Goal: Task Accomplishment & Management: Manage account settings

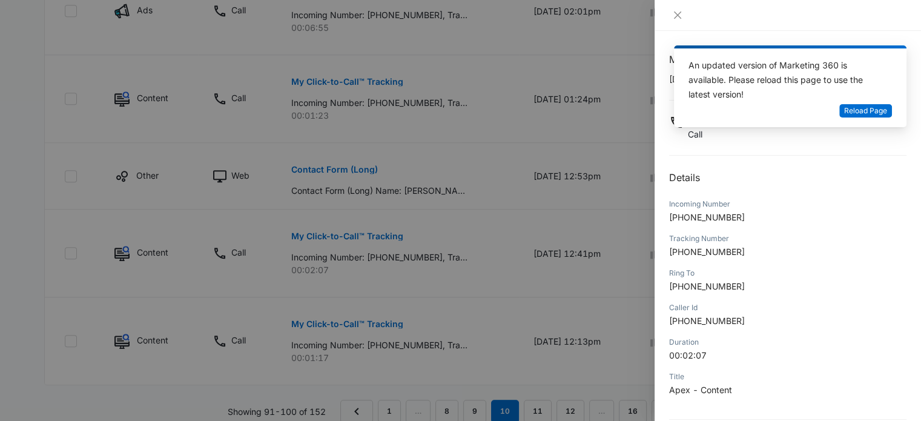
scroll to position [116, 0]
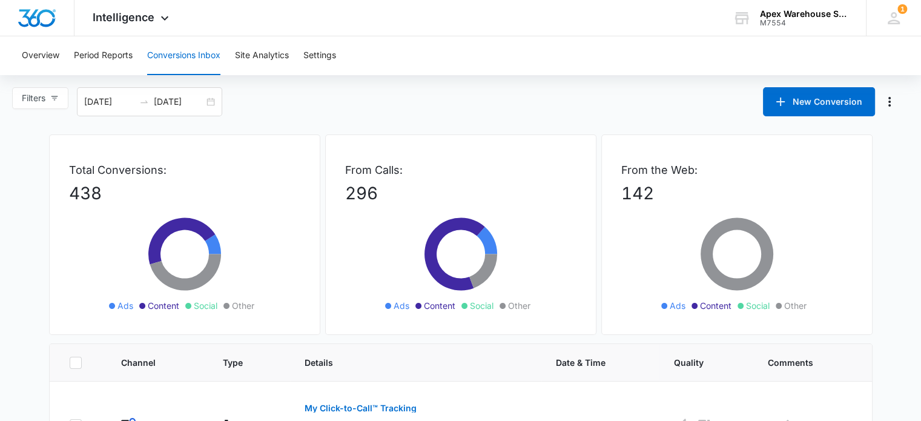
click at [602, 92] on div "Filters [DATE] [DATE] New Conversion" at bounding box center [460, 101] width 921 height 29
click at [214, 101] on div "[DATE] [DATE]" at bounding box center [149, 101] width 145 height 29
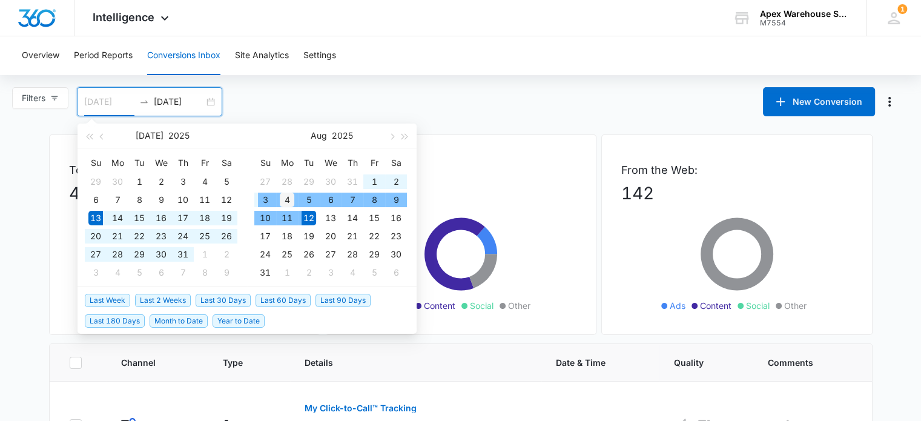
type input "08/04/2025"
click at [286, 202] on div "4" at bounding box center [287, 200] width 15 height 15
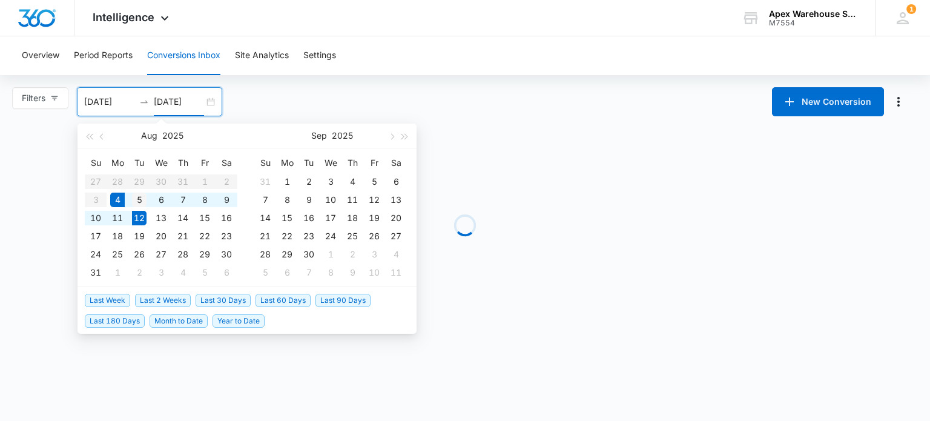
type input "08/05/2025"
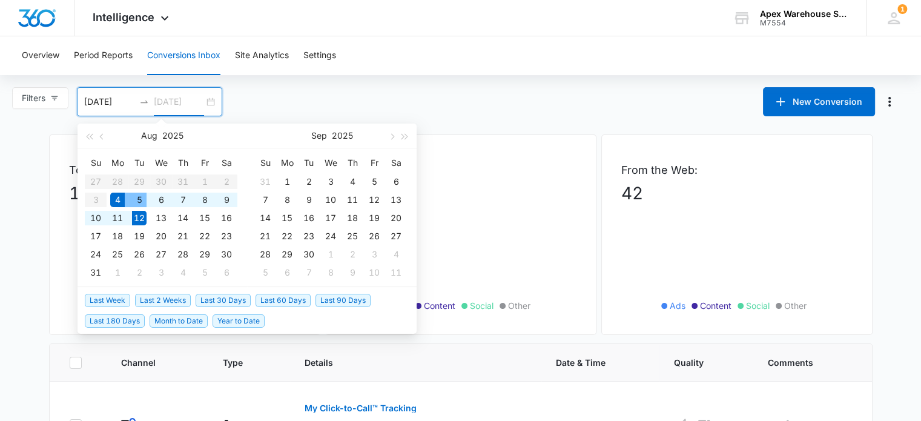
click at [140, 196] on div "5" at bounding box center [139, 200] width 15 height 15
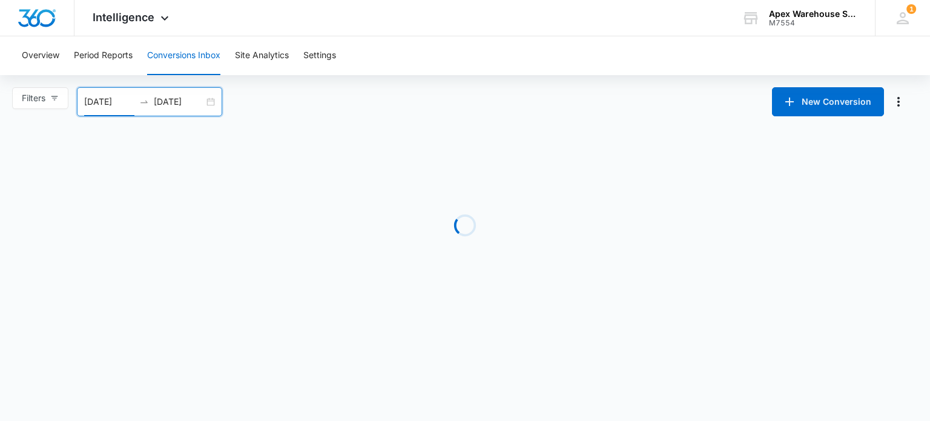
click at [102, 99] on input "08/04/2025" at bounding box center [109, 101] width 50 height 13
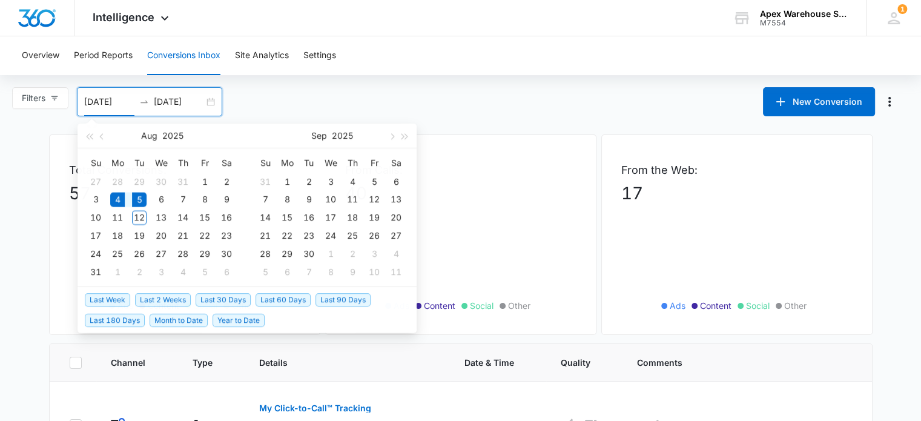
type input "08/05/2025"
click at [147, 200] on td "5" at bounding box center [139, 200] width 22 height 18
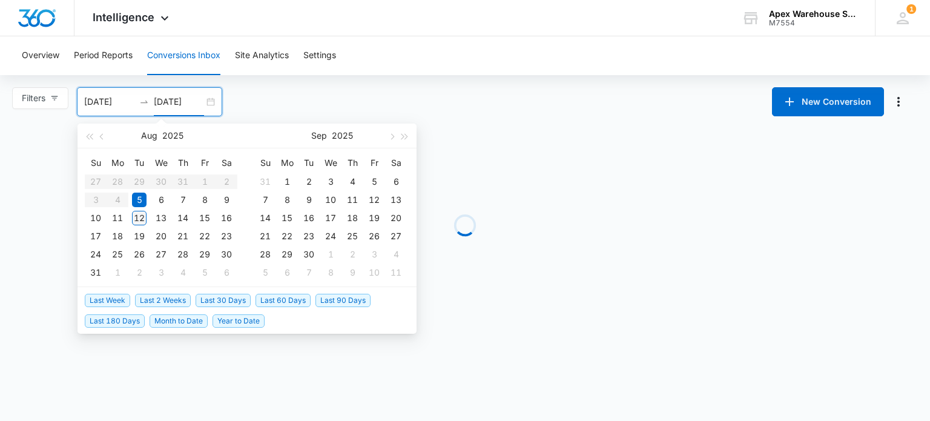
type input "[DATE]"
click at [141, 222] on div "12" at bounding box center [139, 218] width 15 height 15
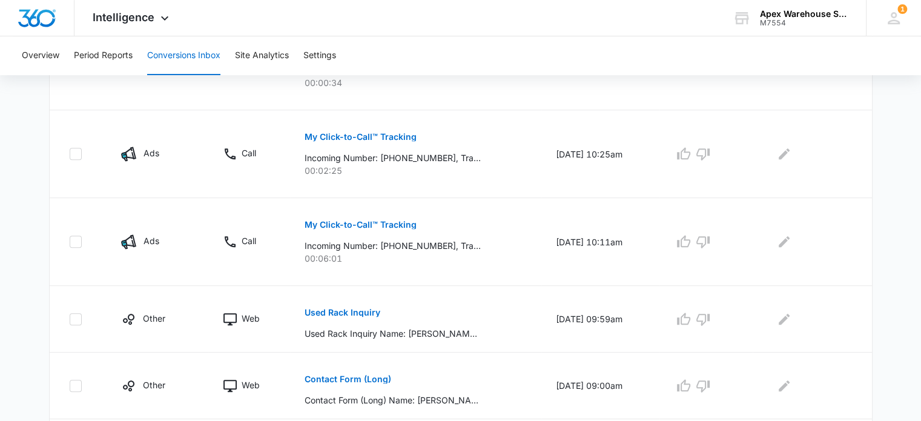
scroll to position [811, 0]
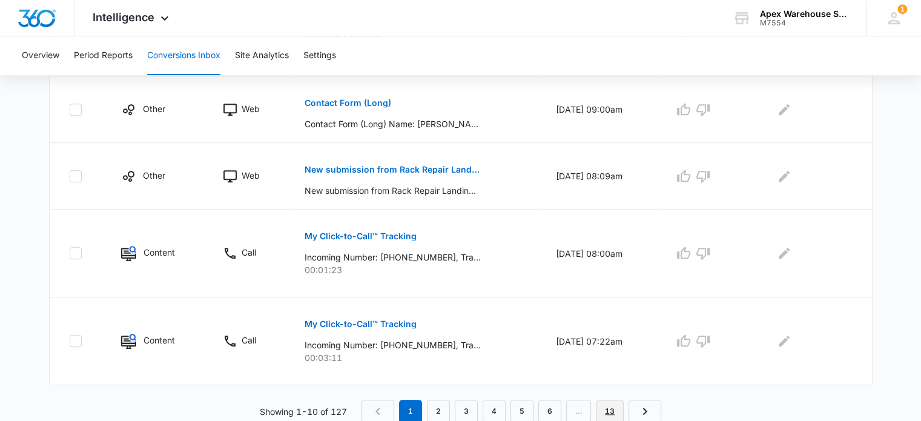
click at [612, 413] on link "13" at bounding box center [610, 411] width 28 height 23
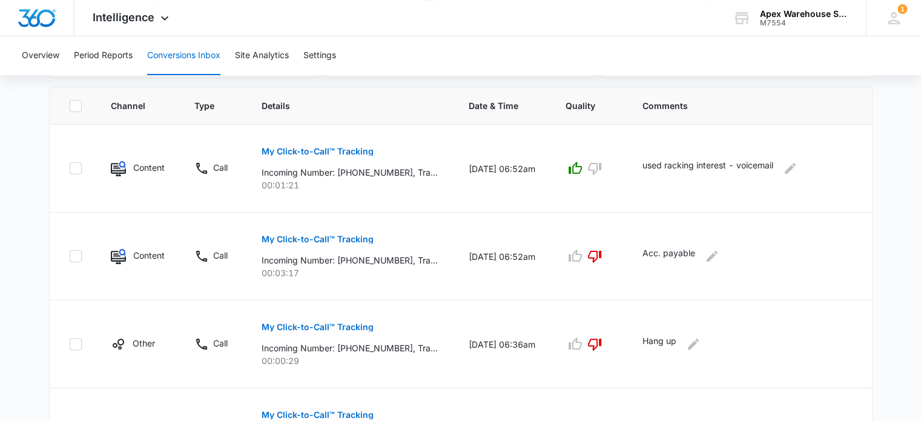
scroll to position [569, 0]
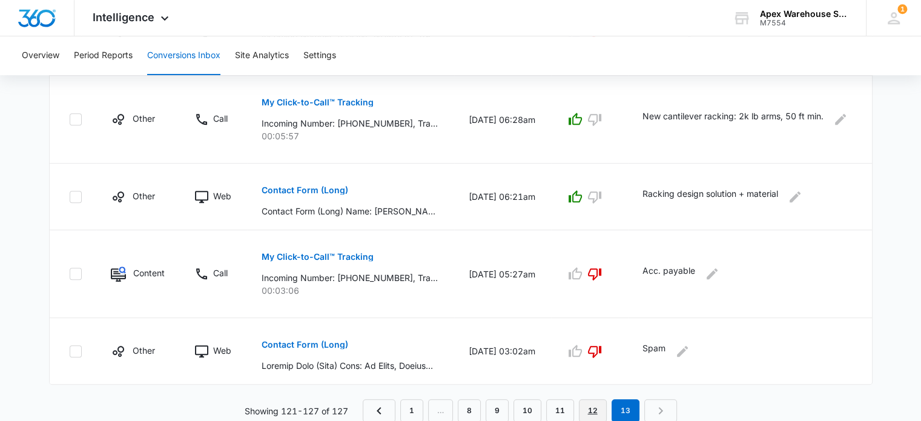
click at [591, 415] on link "12" at bounding box center [593, 410] width 28 height 23
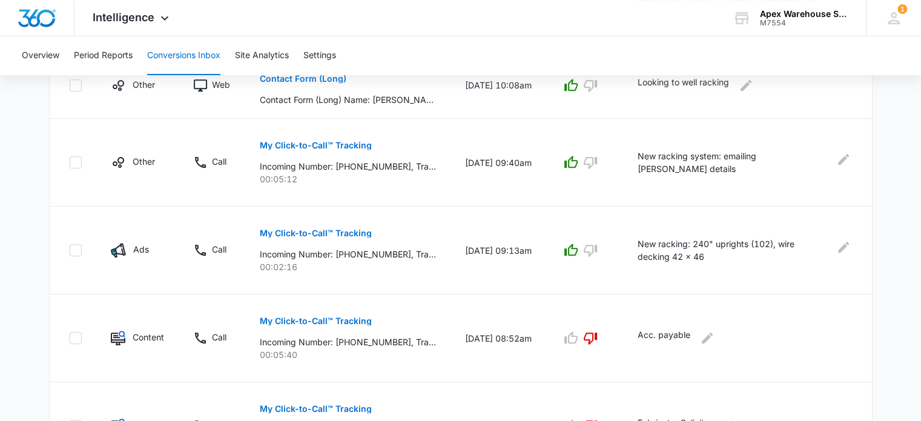
scroll to position [853, 0]
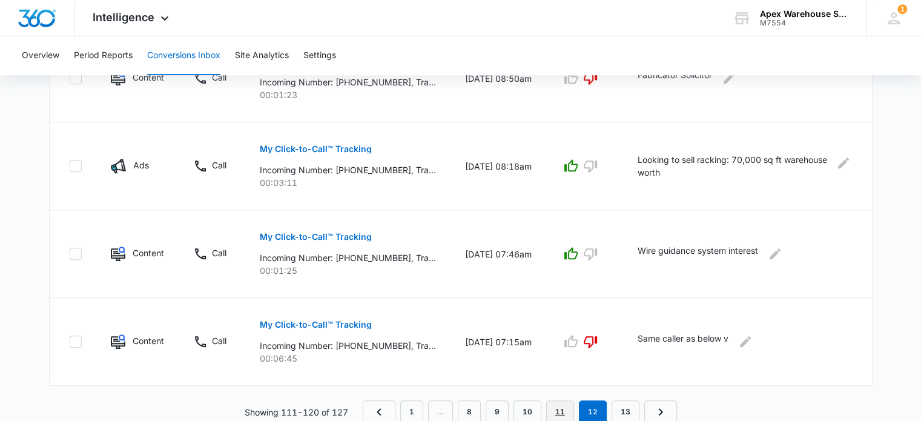
click at [559, 412] on link "11" at bounding box center [560, 411] width 28 height 23
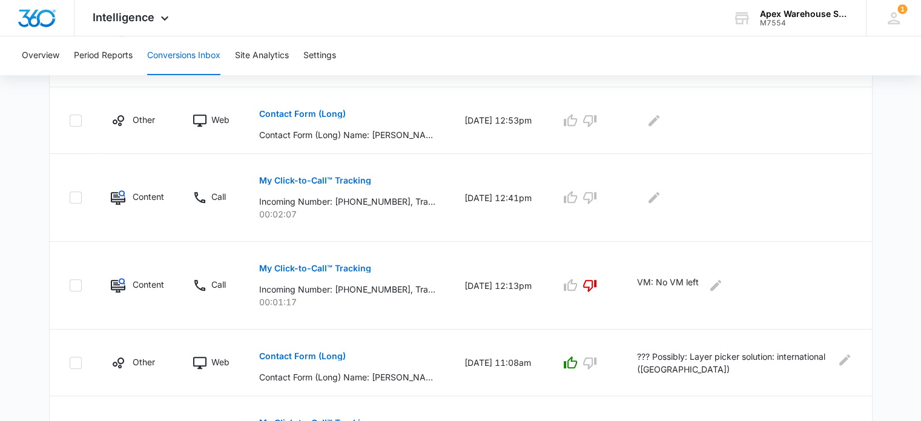
scroll to position [589, 0]
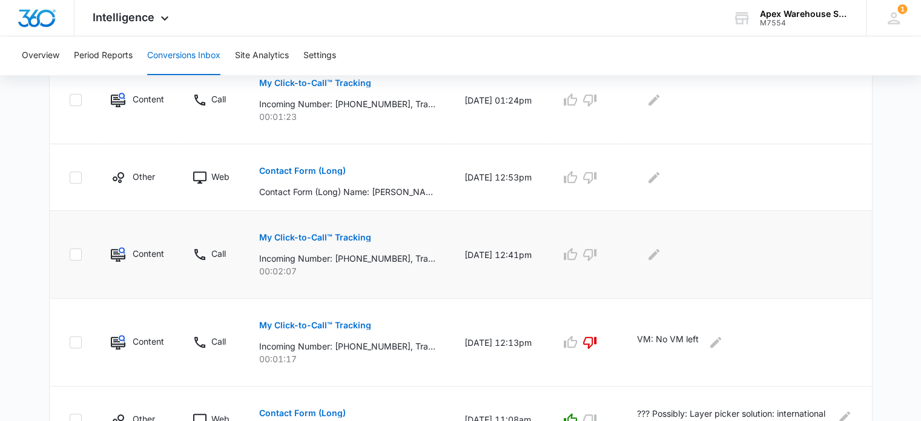
click at [329, 235] on p "My Click-to-Call™ Tracking" at bounding box center [315, 237] width 112 height 8
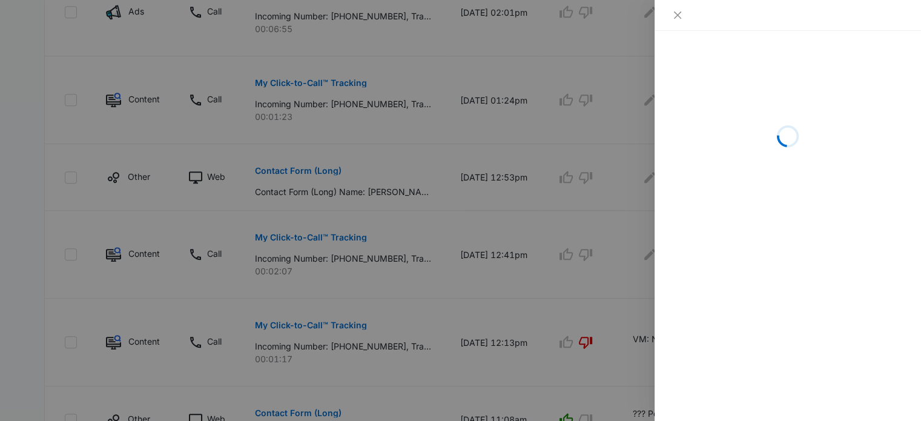
click at [618, 235] on div at bounding box center [460, 210] width 921 height 421
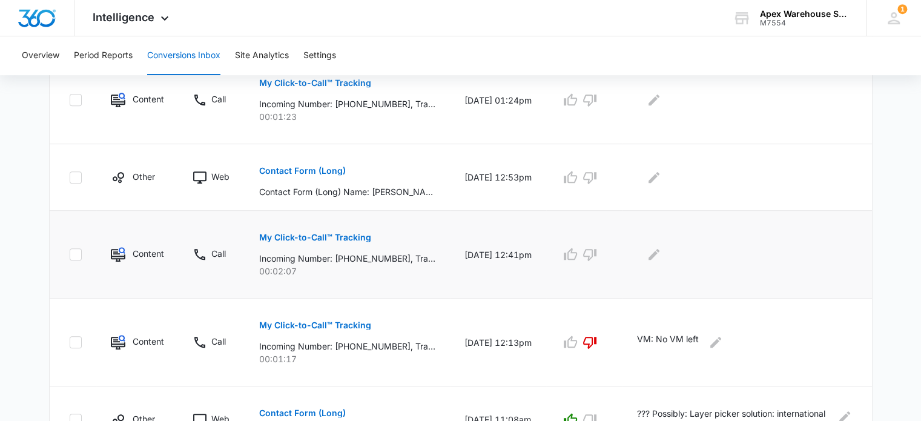
click at [325, 237] on p "My Click-to-Call™ Tracking" at bounding box center [315, 237] width 112 height 8
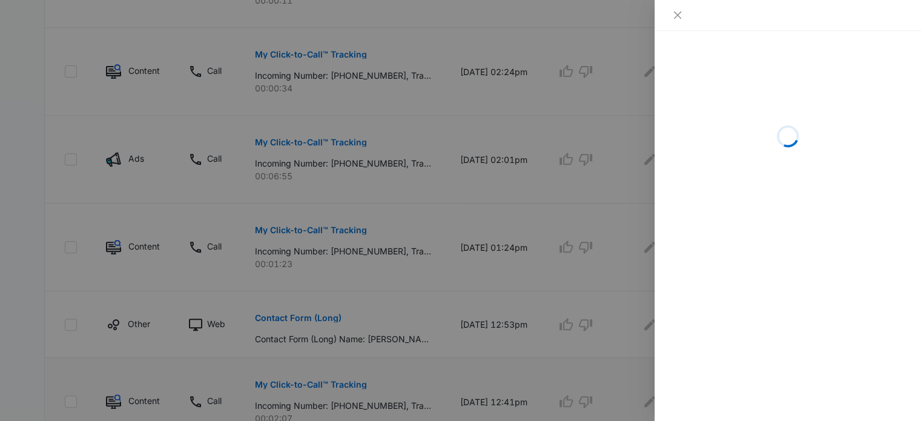
scroll to position [442, 0]
click at [838, 360] on div "Loading" at bounding box center [788, 226] width 267 height 390
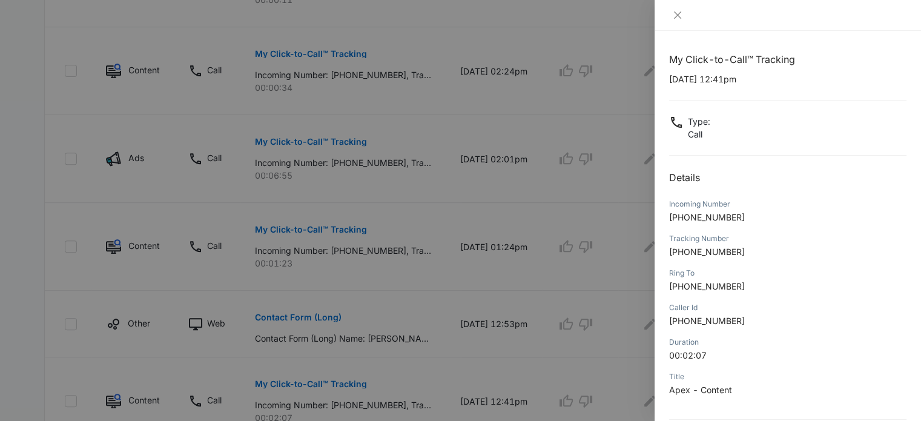
scroll to position [116, 0]
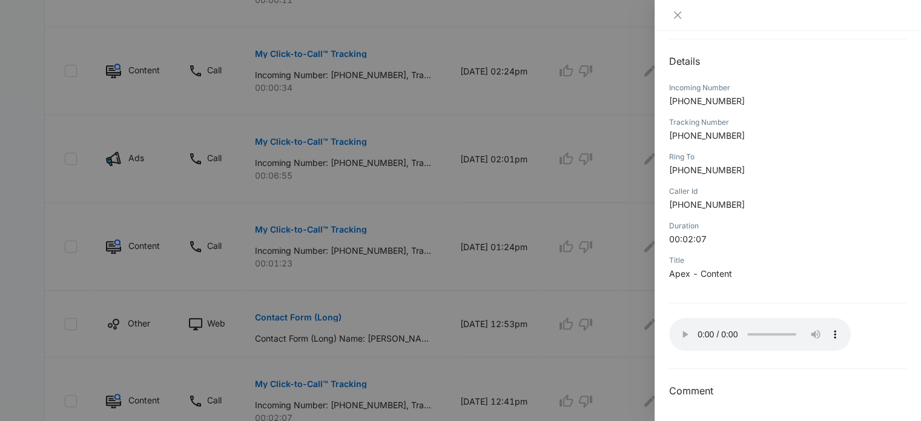
click at [806, 48] on div "My Click-to-Call™ Tracking 08/05/2025 at 12:41pm Type : Call Details Incoming N…" at bounding box center [787, 167] width 237 height 463
click at [844, 105] on p "[PHONE_NUMBER]" at bounding box center [787, 100] width 237 height 13
click at [690, 288] on div "Title Apex - Content" at bounding box center [787, 271] width 237 height 35
click at [597, 311] on div at bounding box center [460, 210] width 921 height 421
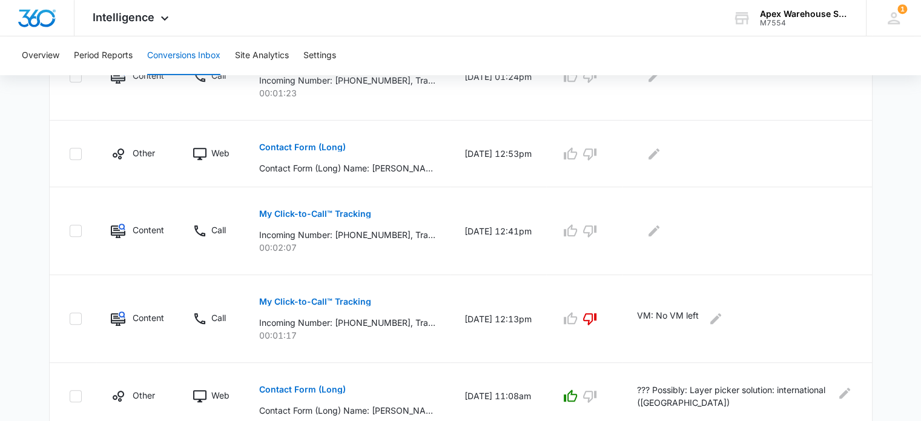
scroll to position [612, 0]
click at [577, 233] on icon "button" at bounding box center [570, 231] width 13 height 12
click at [661, 234] on icon "Edit Comments" at bounding box center [654, 231] width 15 height 15
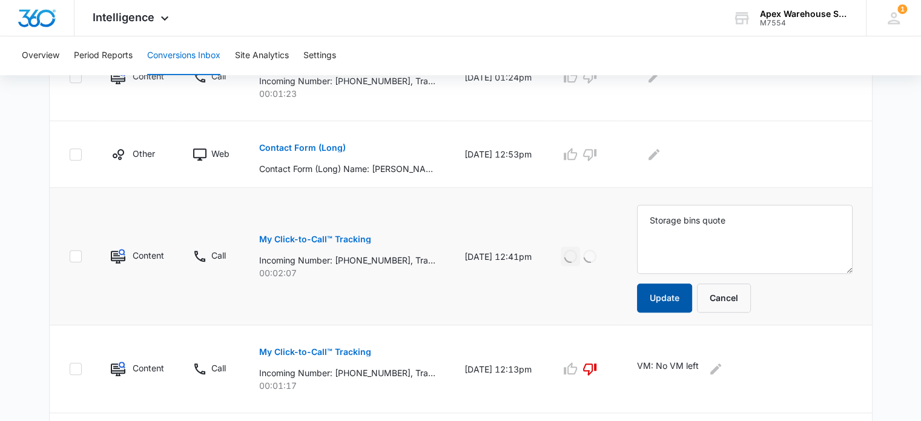
type textarea "Storage bins quote"
click at [677, 293] on button "Update" at bounding box center [664, 297] width 55 height 29
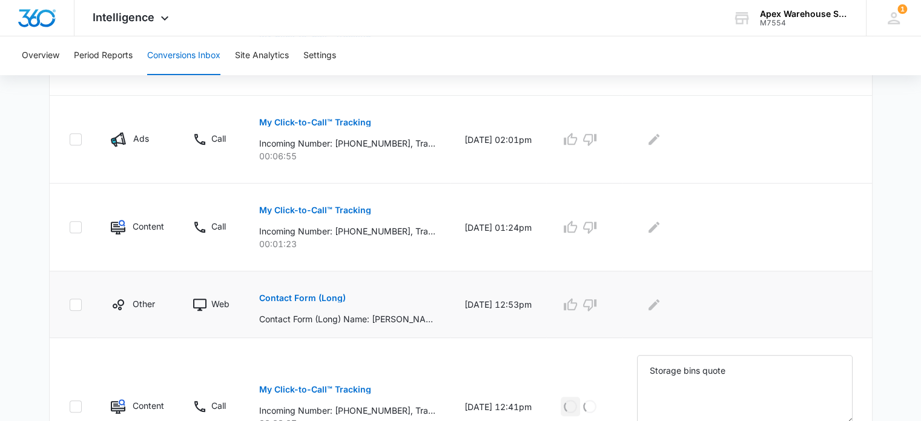
click at [328, 300] on p "Contact Form (Long)" at bounding box center [302, 298] width 87 height 8
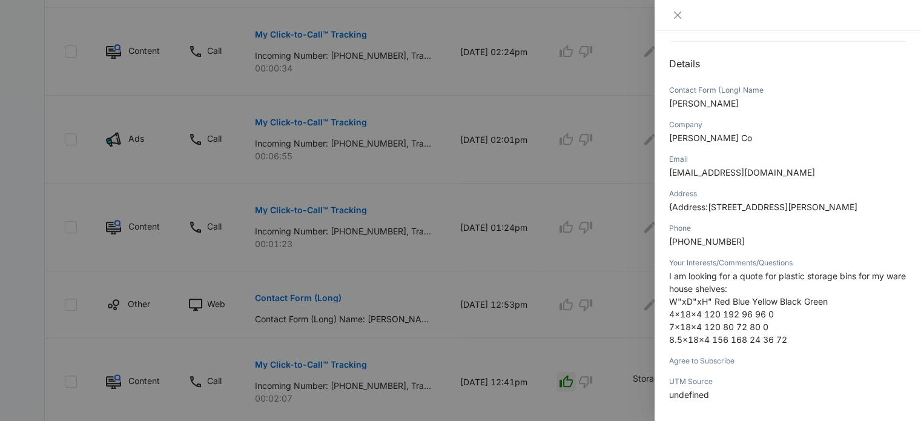
scroll to position [114, 0]
click at [624, 225] on div at bounding box center [460, 210] width 921 height 421
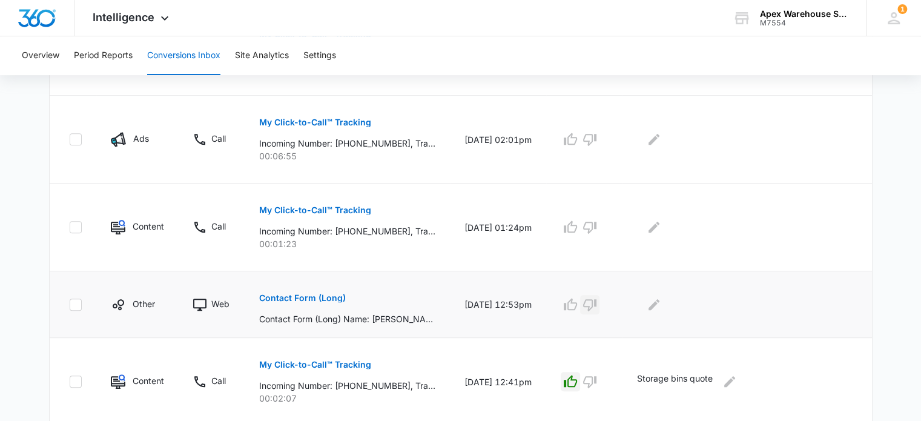
click at [597, 302] on icon "button" at bounding box center [590, 304] width 15 height 15
click at [660, 306] on icon "Edit Comments" at bounding box center [654, 304] width 11 height 11
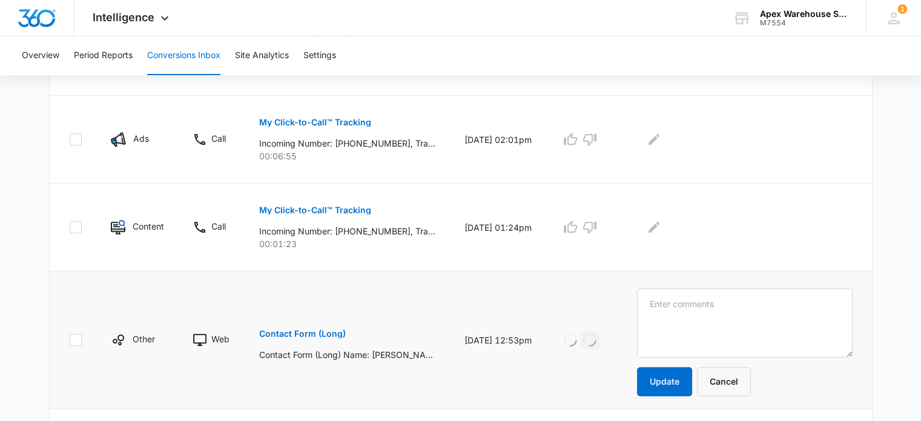
click at [663, 306] on textarea at bounding box center [745, 322] width 216 height 69
type textarea "Previous lead"
click at [674, 374] on button "Update" at bounding box center [664, 381] width 55 height 29
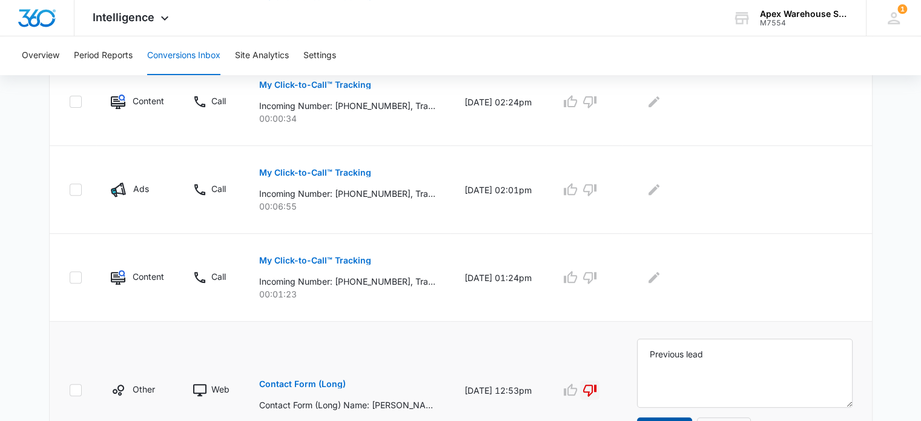
scroll to position [409, 0]
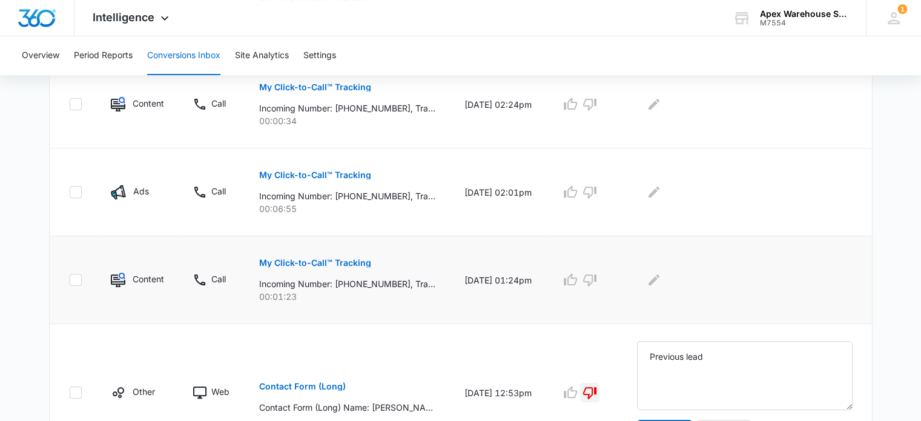
click at [325, 263] on p "My Click-to-Call™ Tracking" at bounding box center [315, 263] width 112 height 8
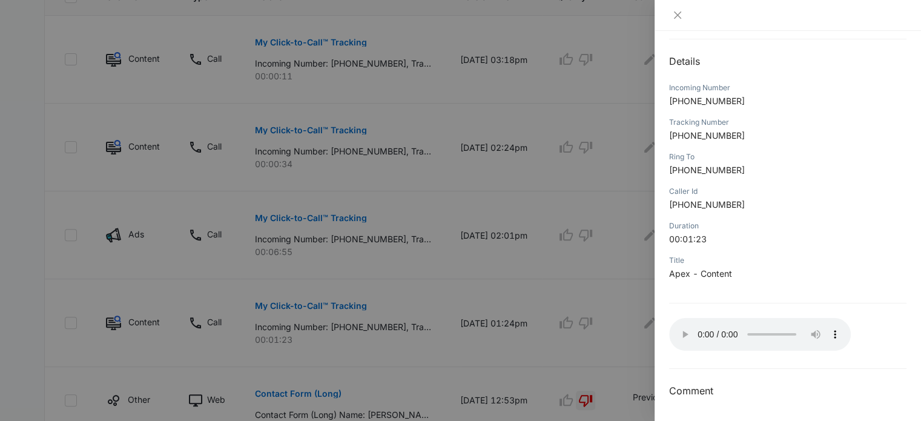
scroll to position [365, 0]
click at [626, 297] on div at bounding box center [460, 210] width 921 height 421
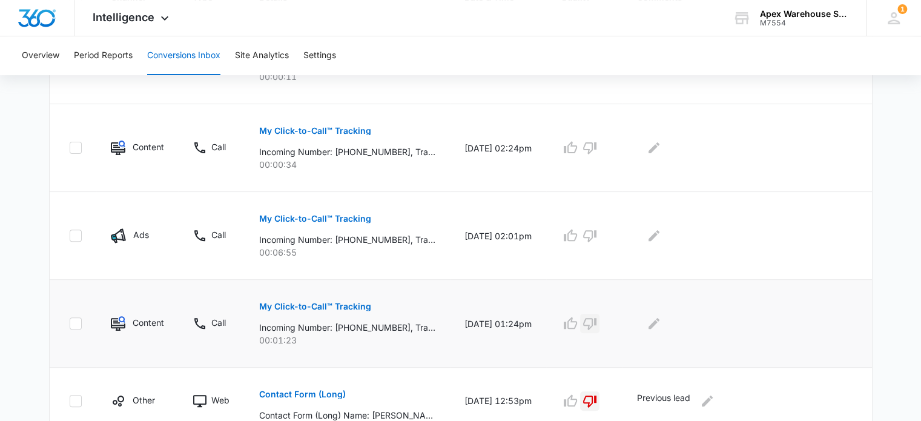
click at [597, 321] on icon "button" at bounding box center [590, 323] width 15 height 15
click at [660, 334] on td at bounding box center [748, 324] width 250 height 88
click at [661, 324] on icon "Edit Comments" at bounding box center [654, 323] width 15 height 15
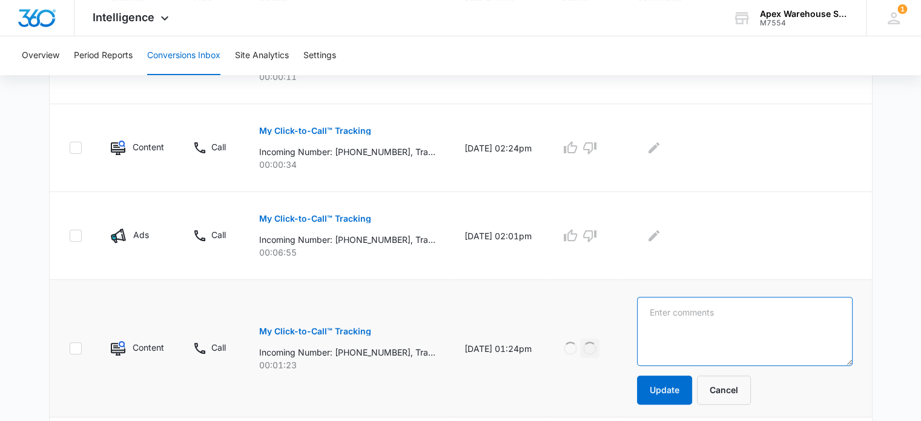
click at [670, 324] on textarea at bounding box center [745, 331] width 216 height 69
type textarea "freight solicitor"
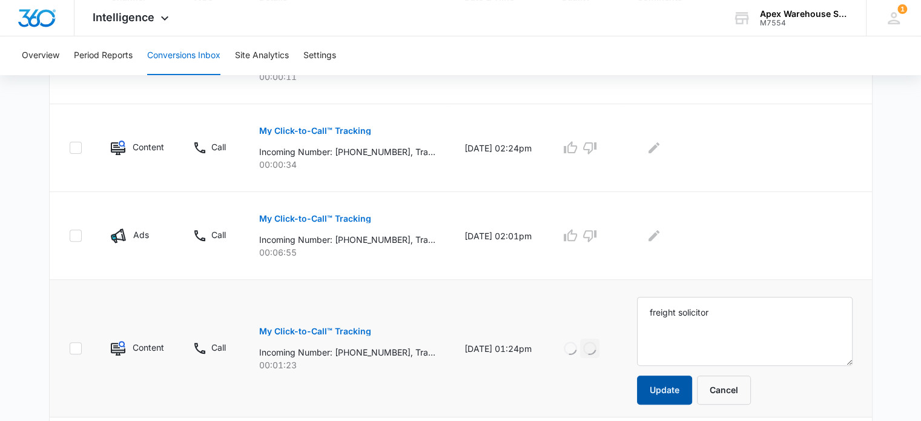
click at [680, 389] on button "Update" at bounding box center [664, 390] width 55 height 29
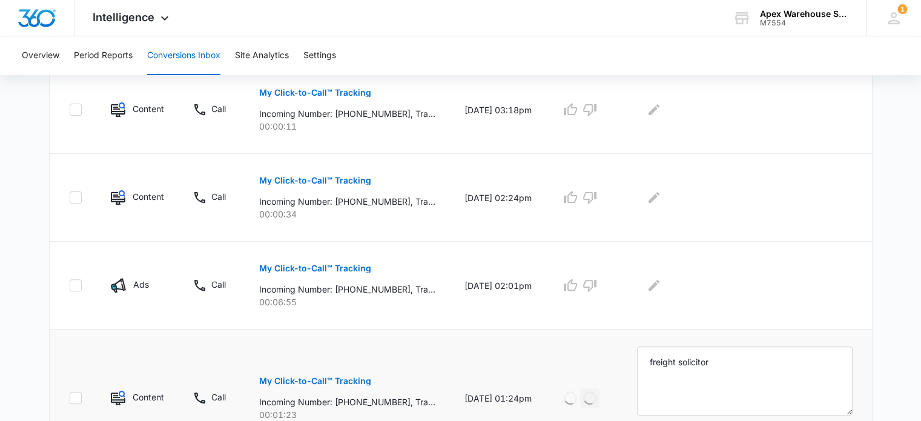
scroll to position [315, 0]
click at [354, 267] on p "My Click-to-Call™ Tracking" at bounding box center [315, 269] width 112 height 8
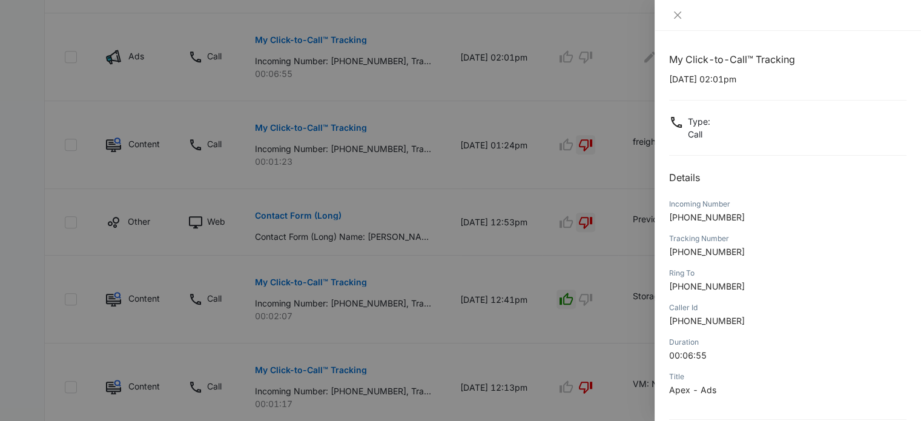
scroll to position [116, 0]
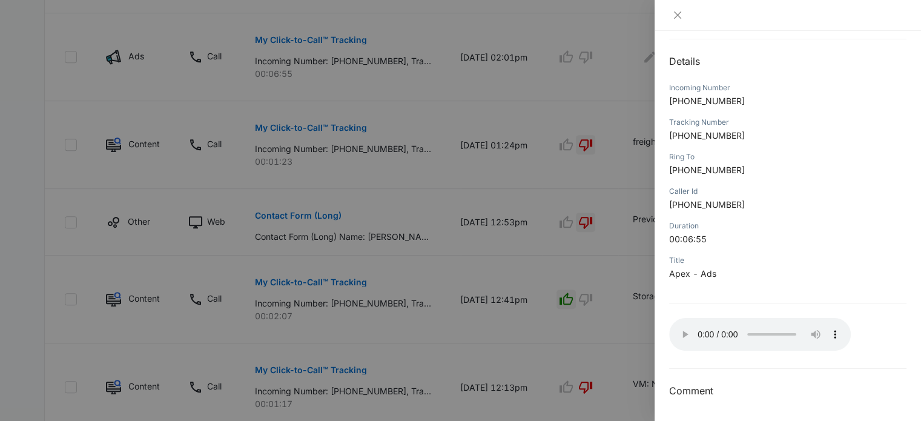
click at [578, 222] on div at bounding box center [460, 210] width 921 height 421
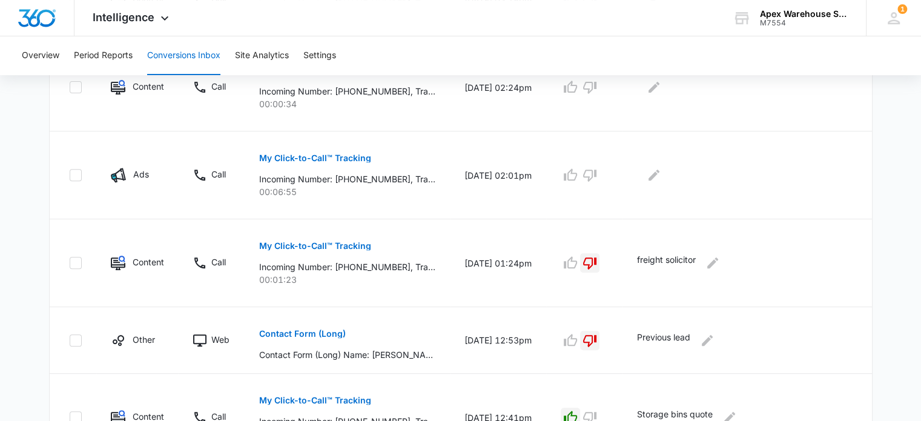
scroll to position [421, 0]
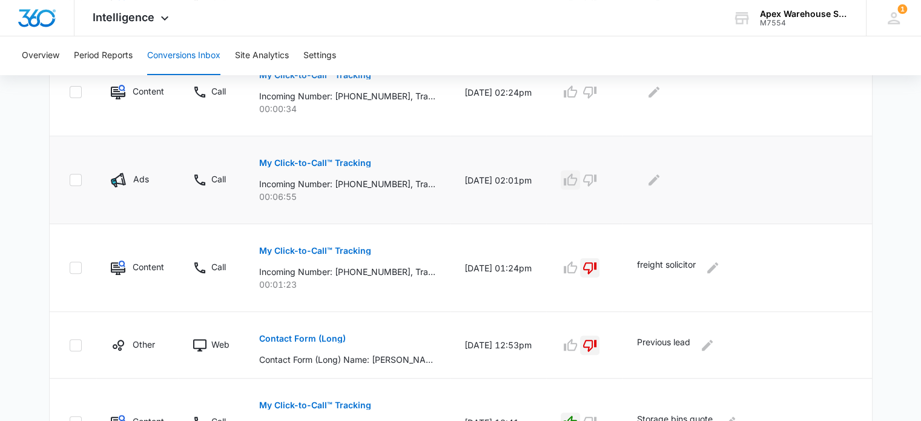
click at [578, 179] on icon "button" at bounding box center [570, 180] width 15 height 15
click at [661, 184] on icon "Edit Comments" at bounding box center [654, 180] width 15 height 15
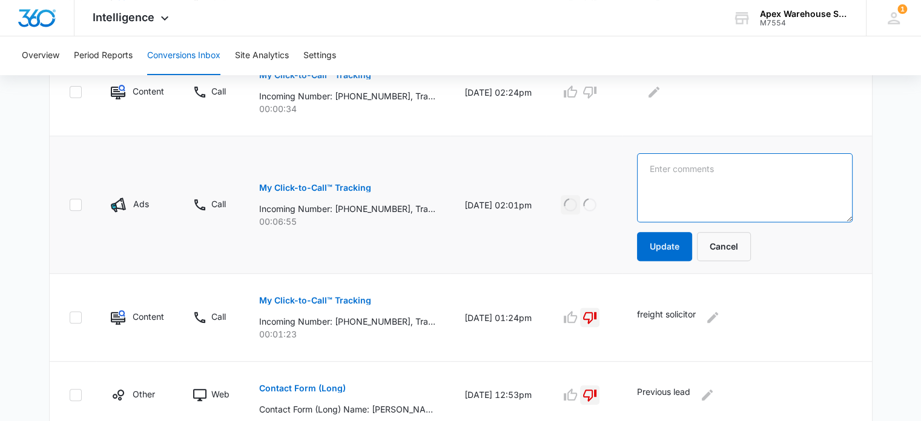
click at [669, 184] on textarea at bounding box center [745, 187] width 216 height 69
paste textarea "New racking: 144 x 42 x 144"
type textarea "AD: New racking: 144 x 42 x 144"
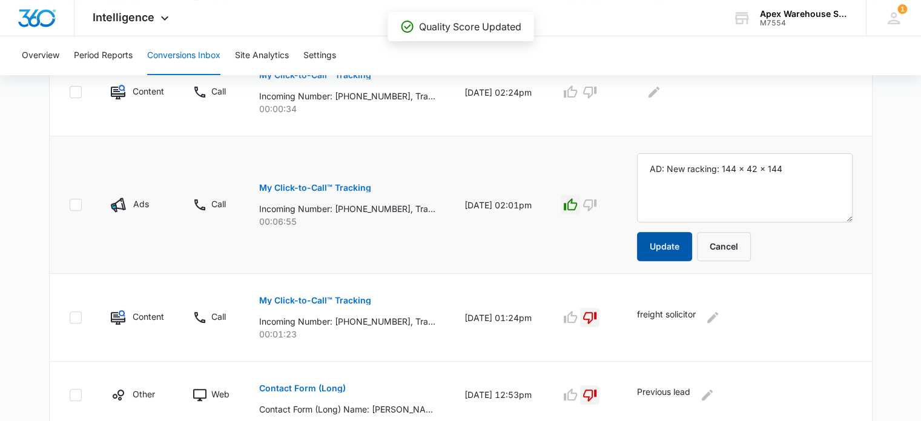
click at [666, 248] on button "Update" at bounding box center [664, 246] width 55 height 29
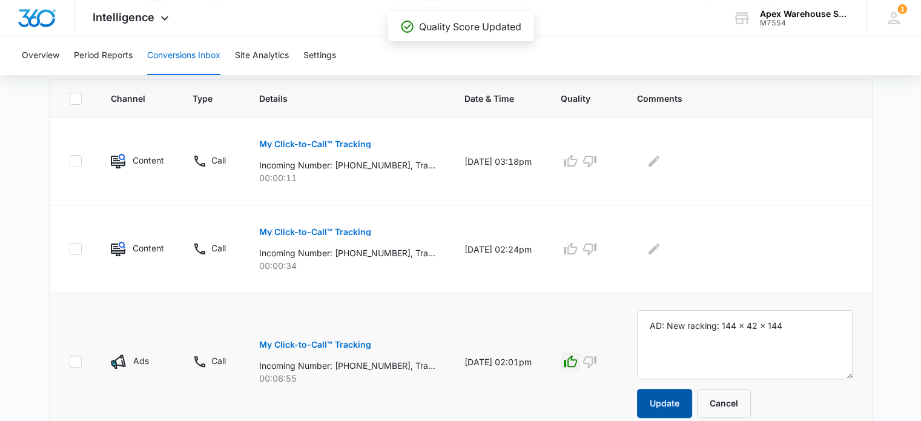
scroll to position [263, 0]
click at [313, 234] on p "My Click-to-Call™ Tracking" at bounding box center [315, 232] width 112 height 8
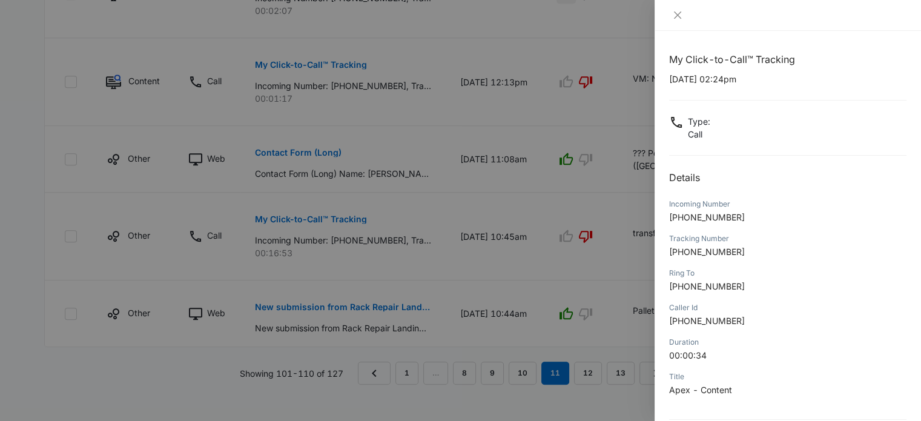
scroll to position [116, 0]
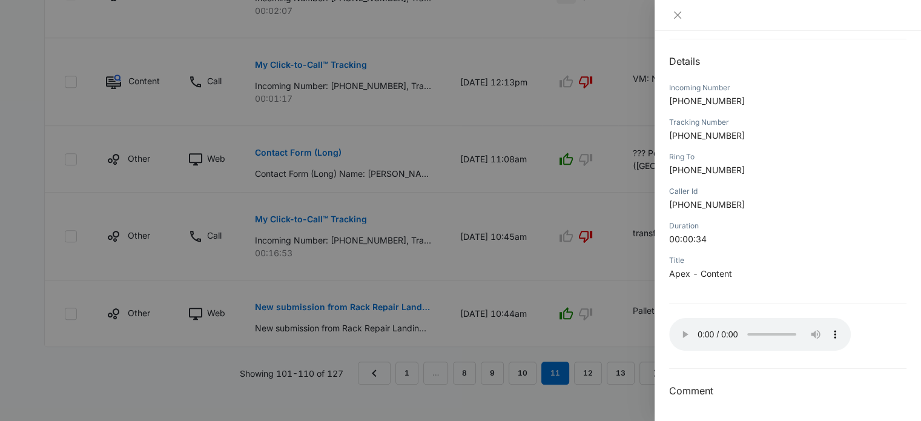
click at [638, 319] on div at bounding box center [460, 210] width 921 height 421
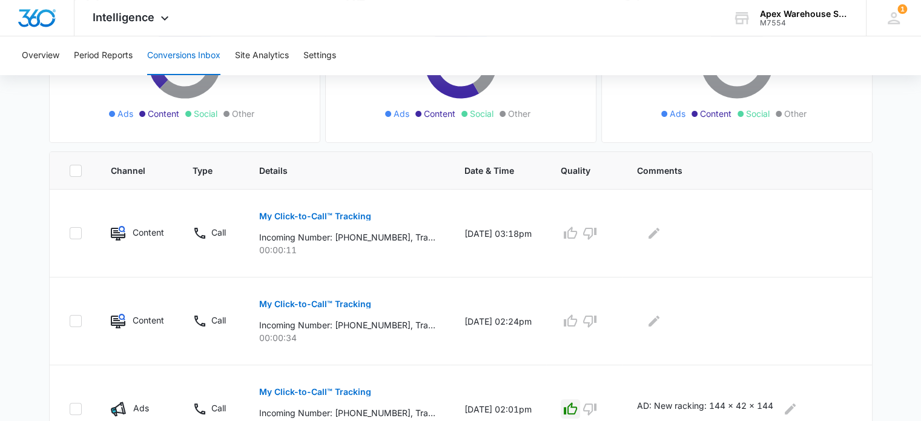
scroll to position [186, 0]
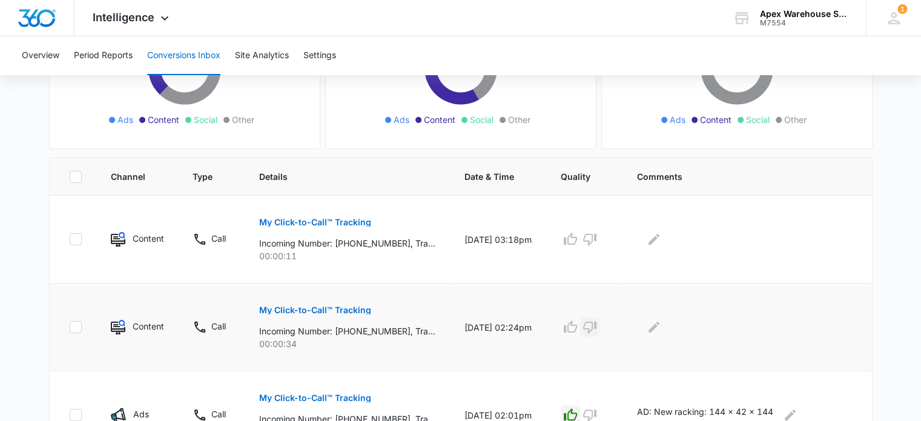
click at [597, 326] on icon "button" at bounding box center [590, 327] width 15 height 15
click at [661, 329] on icon "Edit Comments" at bounding box center [654, 327] width 15 height 15
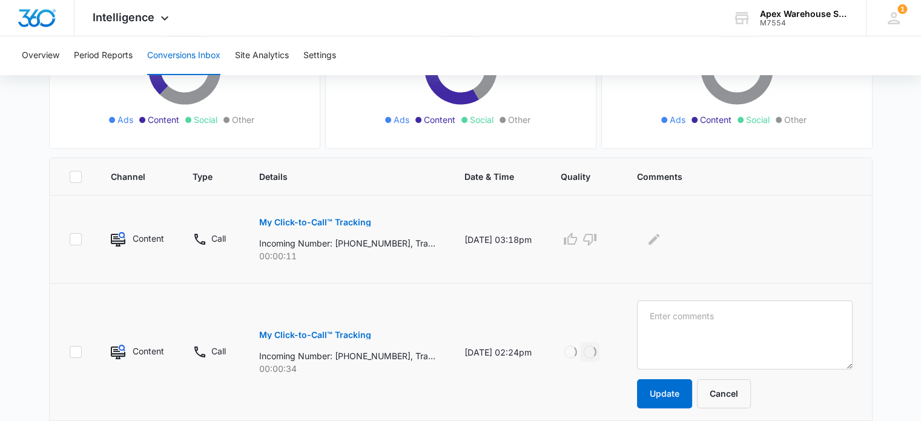
click at [608, 239] on div at bounding box center [584, 239] width 47 height 19
click at [597, 238] on icon "button" at bounding box center [590, 239] width 15 height 15
click at [661, 244] on icon "Edit Comments" at bounding box center [654, 239] width 15 height 15
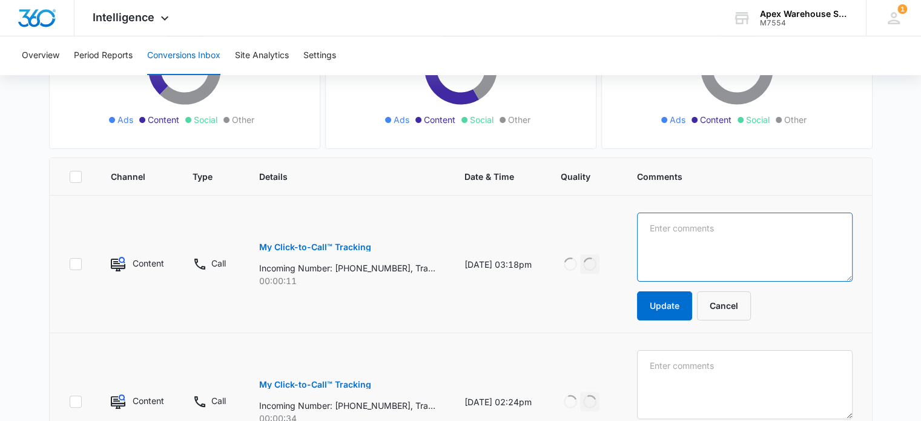
click at [673, 244] on textarea at bounding box center [745, 247] width 216 height 69
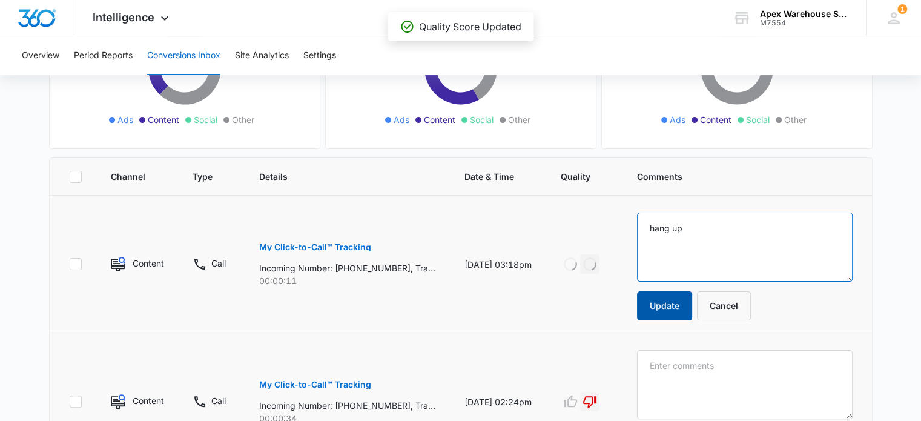
type textarea "hang up"
click at [677, 300] on button "Update" at bounding box center [664, 305] width 55 height 29
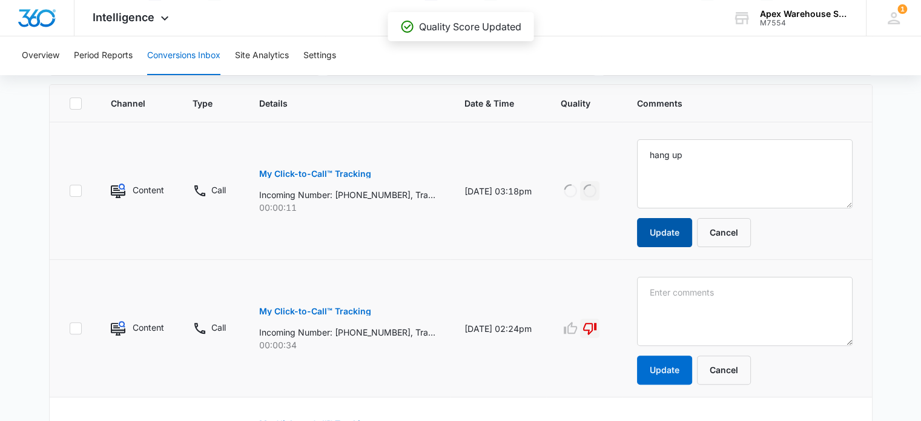
scroll to position [259, 0]
click at [677, 209] on textarea at bounding box center [745, 174] width 216 height 69
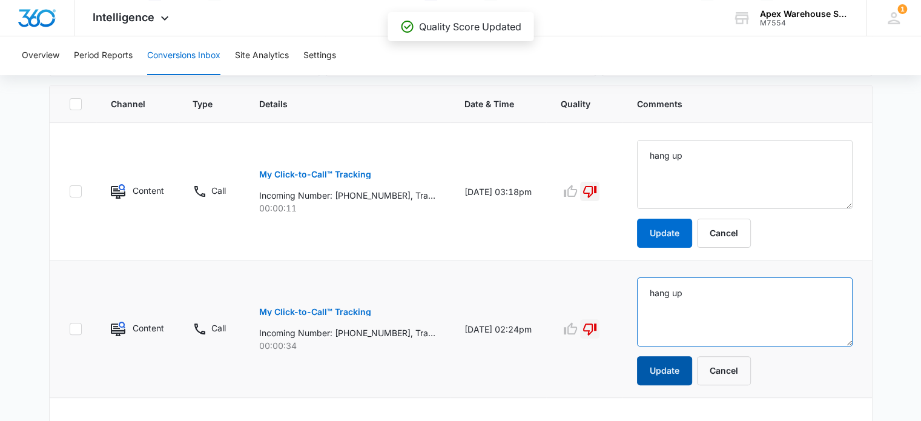
type textarea "hang up"
click at [673, 363] on button "Update" at bounding box center [664, 370] width 55 height 29
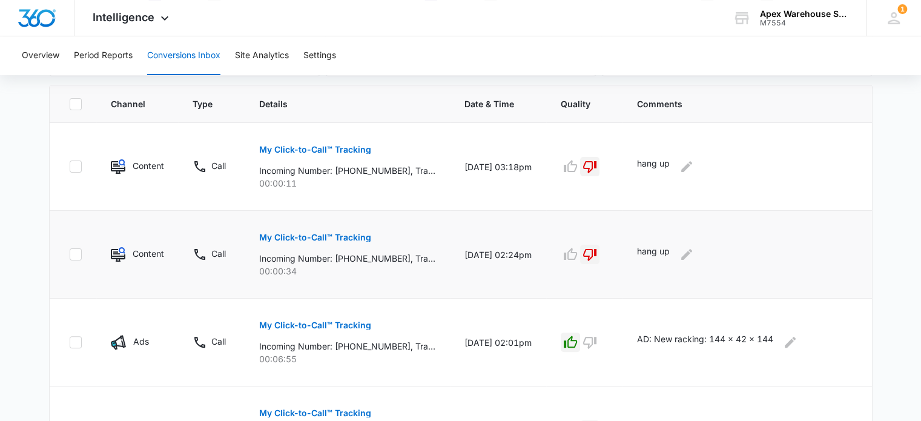
scroll to position [811, 0]
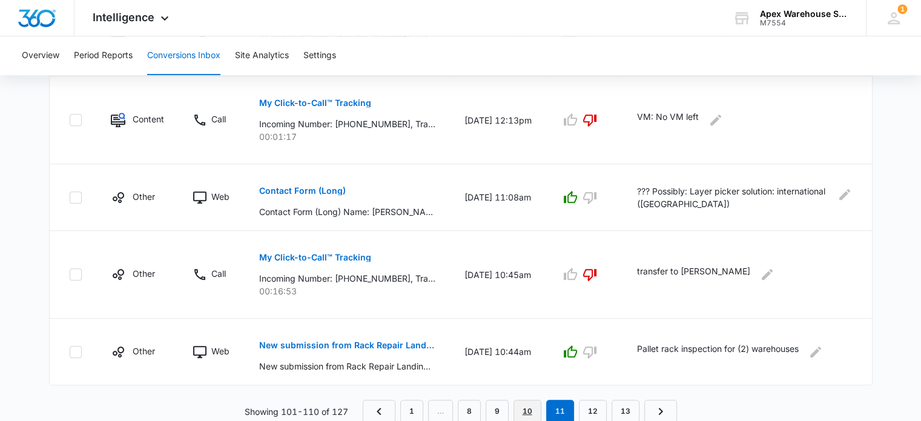
click at [529, 409] on link "10" at bounding box center [528, 411] width 28 height 23
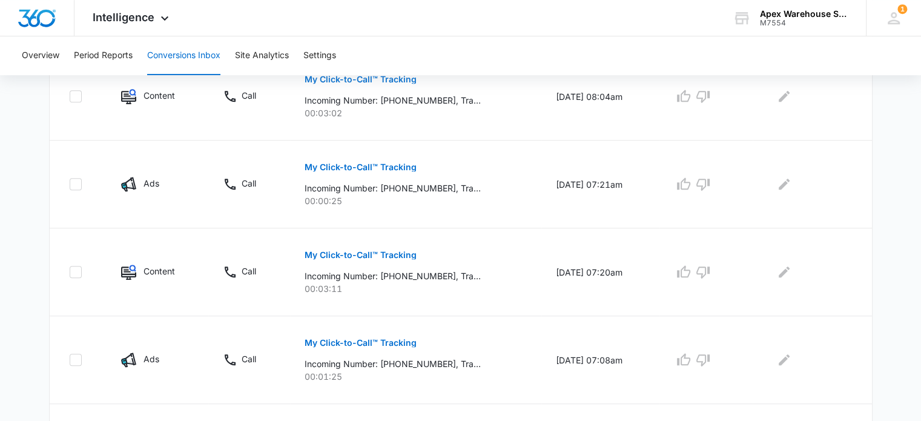
scroll to position [853, 0]
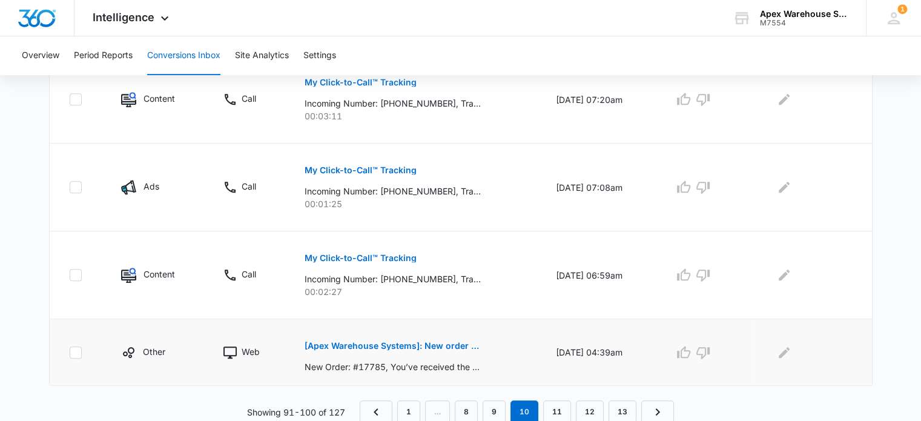
click at [420, 342] on p "[Apex Warehouse Systems]: New order #17785" at bounding box center [393, 346] width 176 height 8
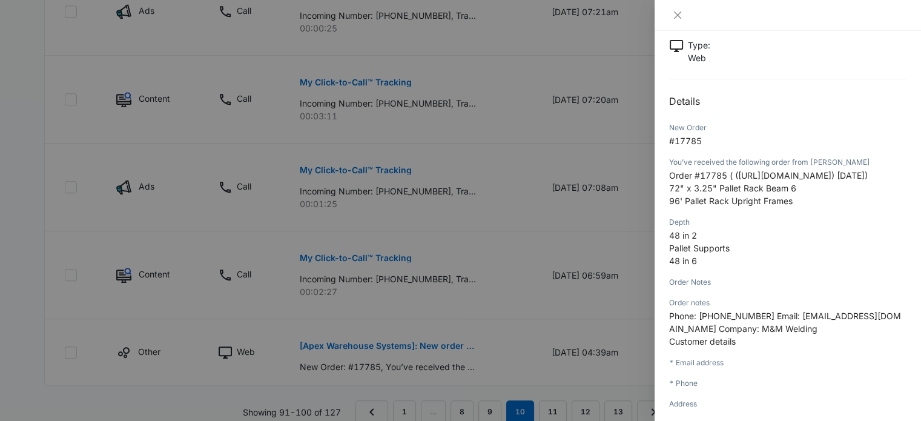
scroll to position [58, 0]
